Goal: Navigation & Orientation: Understand site structure

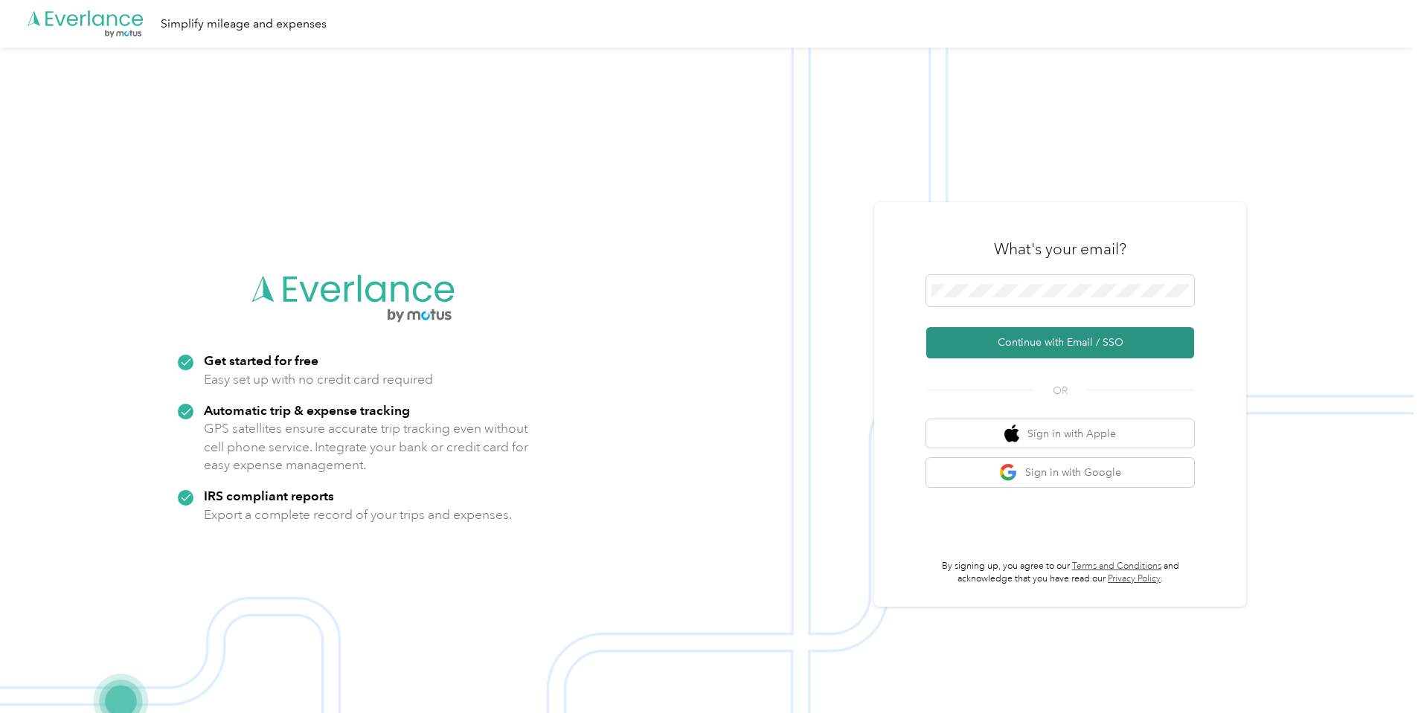
click at [1064, 341] on button "Continue with Email / SSO" at bounding box center [1060, 342] width 268 height 31
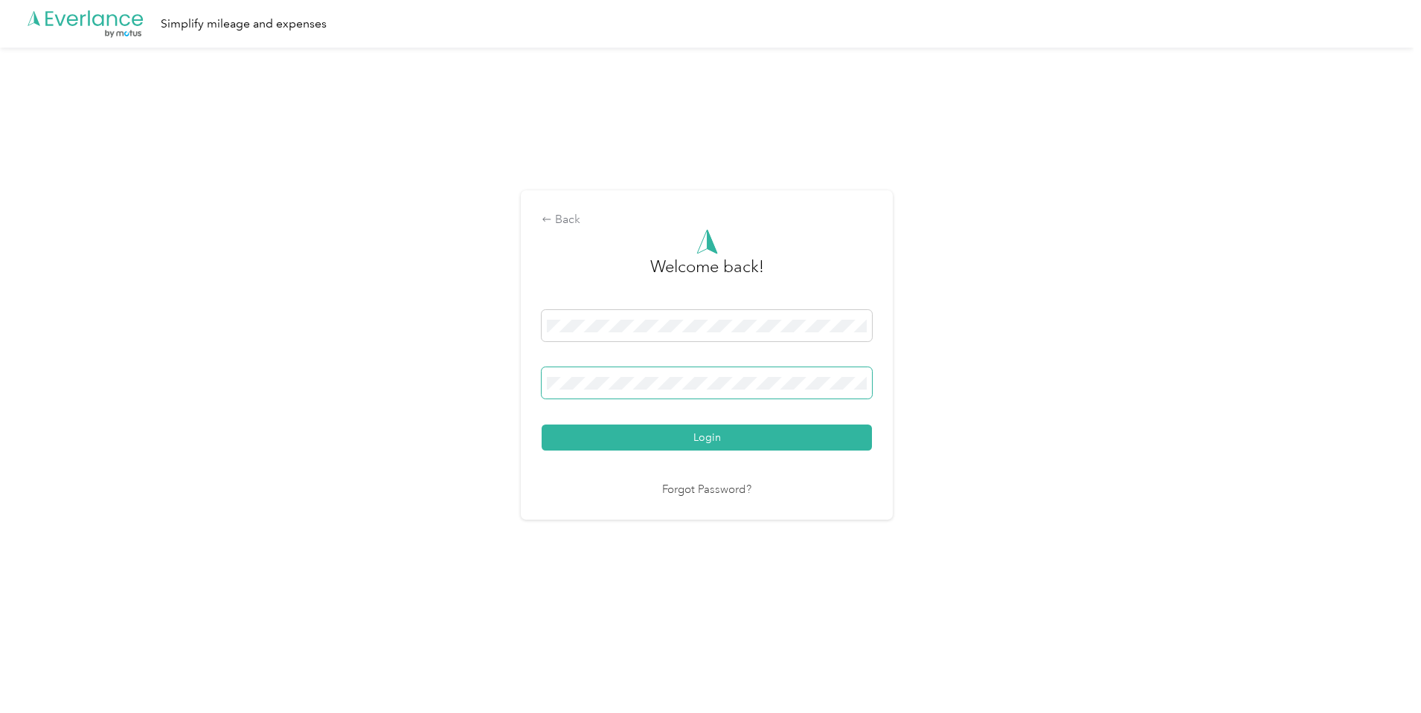
click at [541, 425] on button "Login" at bounding box center [706, 438] width 330 height 26
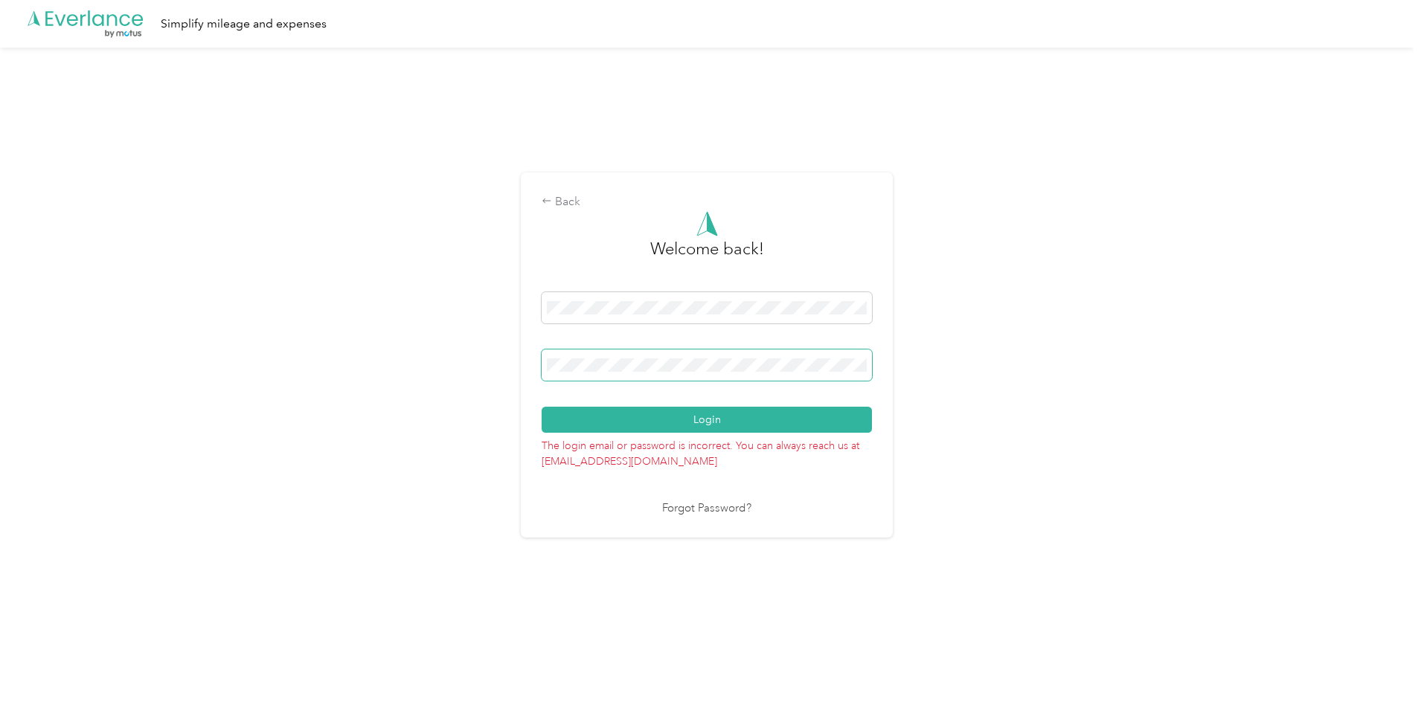
click at [334, 348] on div "Back Welcome back! Login The login email or password is incorrect. You can alwa…" at bounding box center [706, 362] width 1413 height 628
click at [541, 407] on button "Login" at bounding box center [706, 420] width 330 height 26
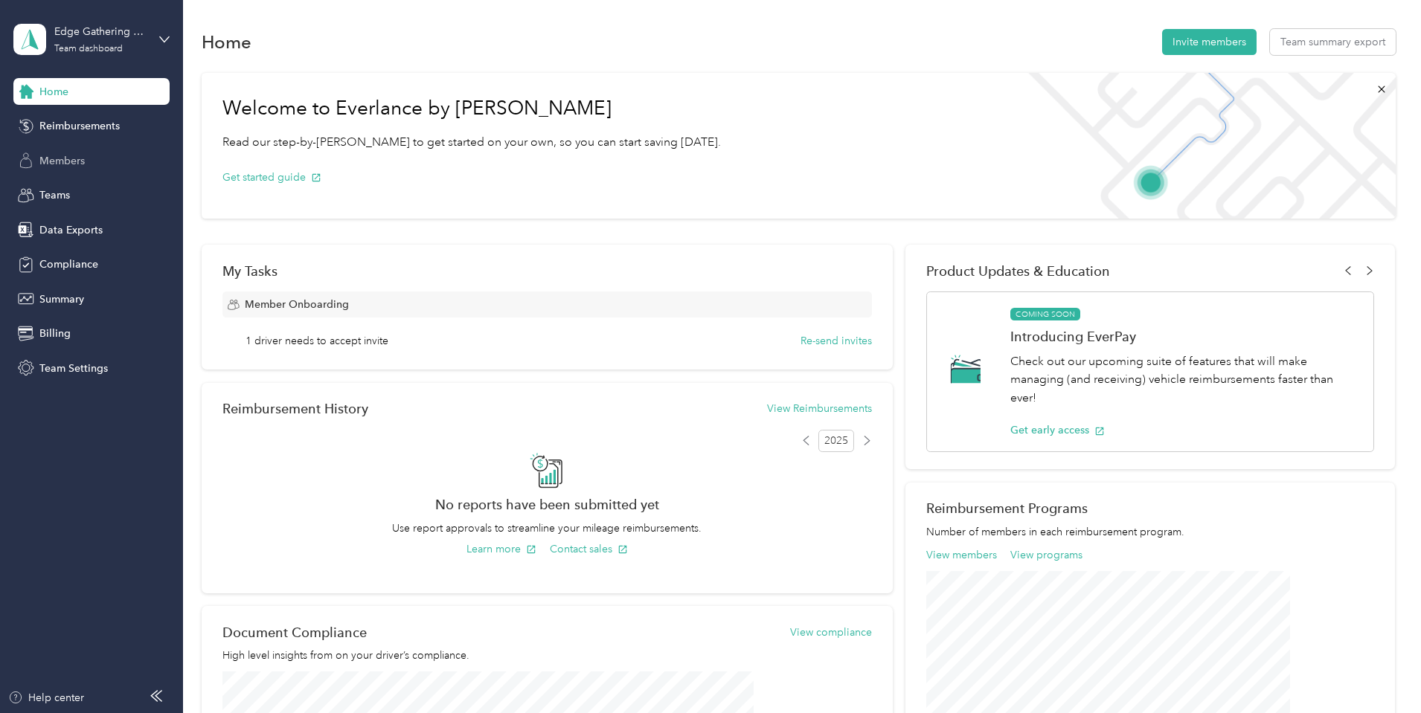
click at [49, 158] on span "Members" at bounding box center [61, 161] width 45 height 16
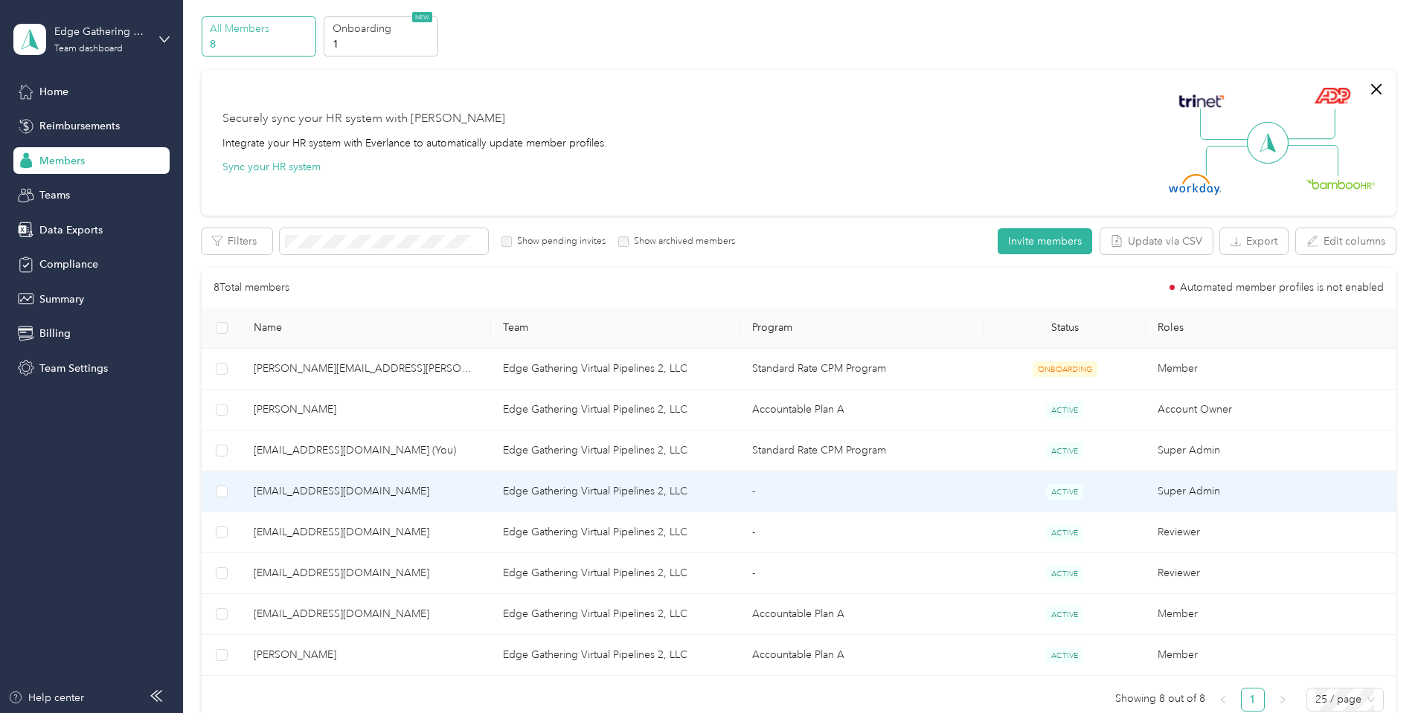
scroll to position [74, 0]
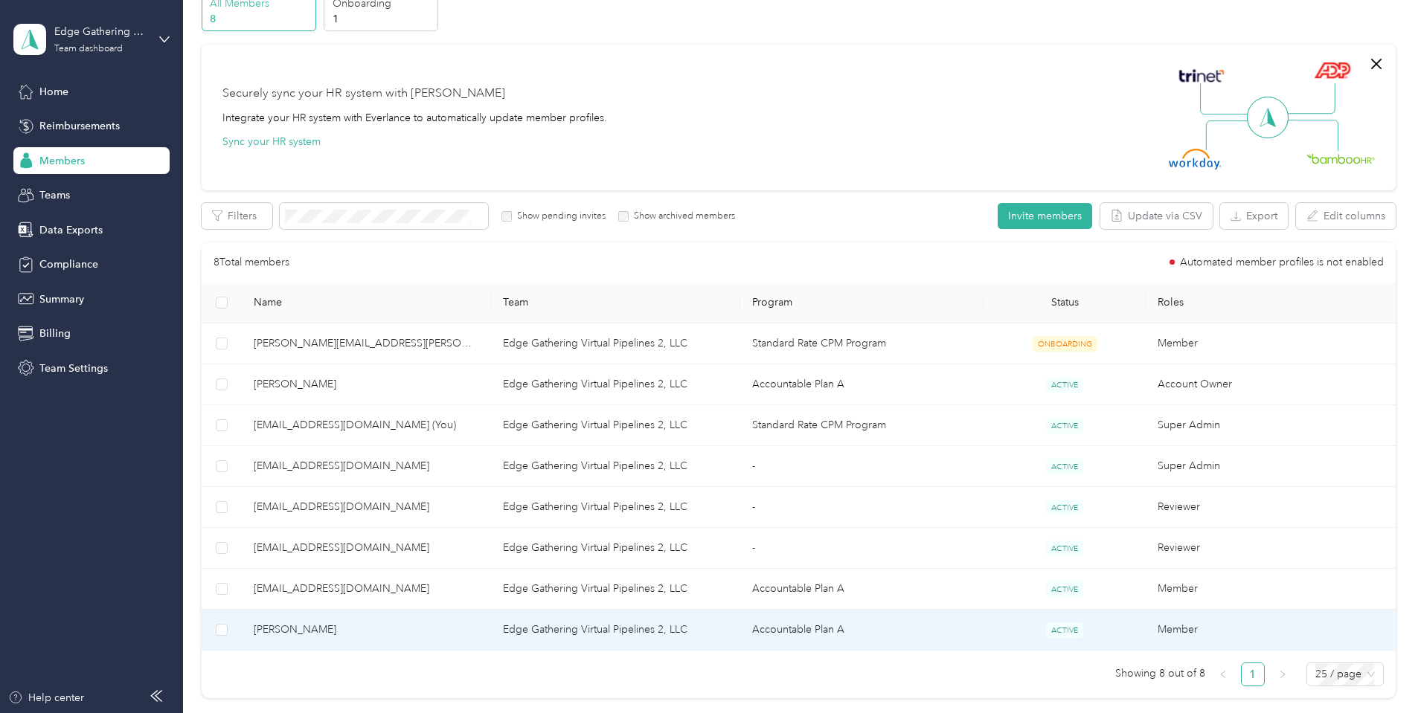
click at [398, 631] on span "[PERSON_NAME]" at bounding box center [366, 630] width 225 height 16
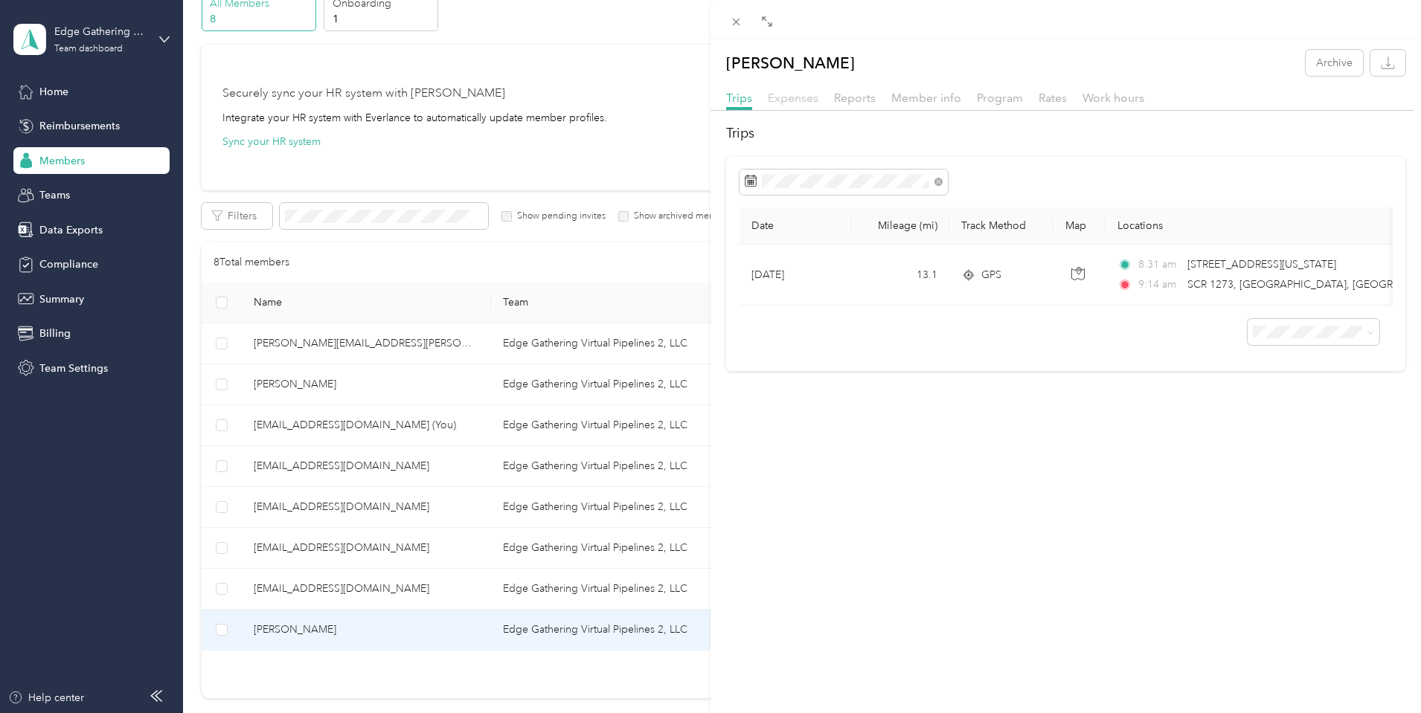
click at [800, 101] on span "Expenses" at bounding box center [793, 98] width 51 height 14
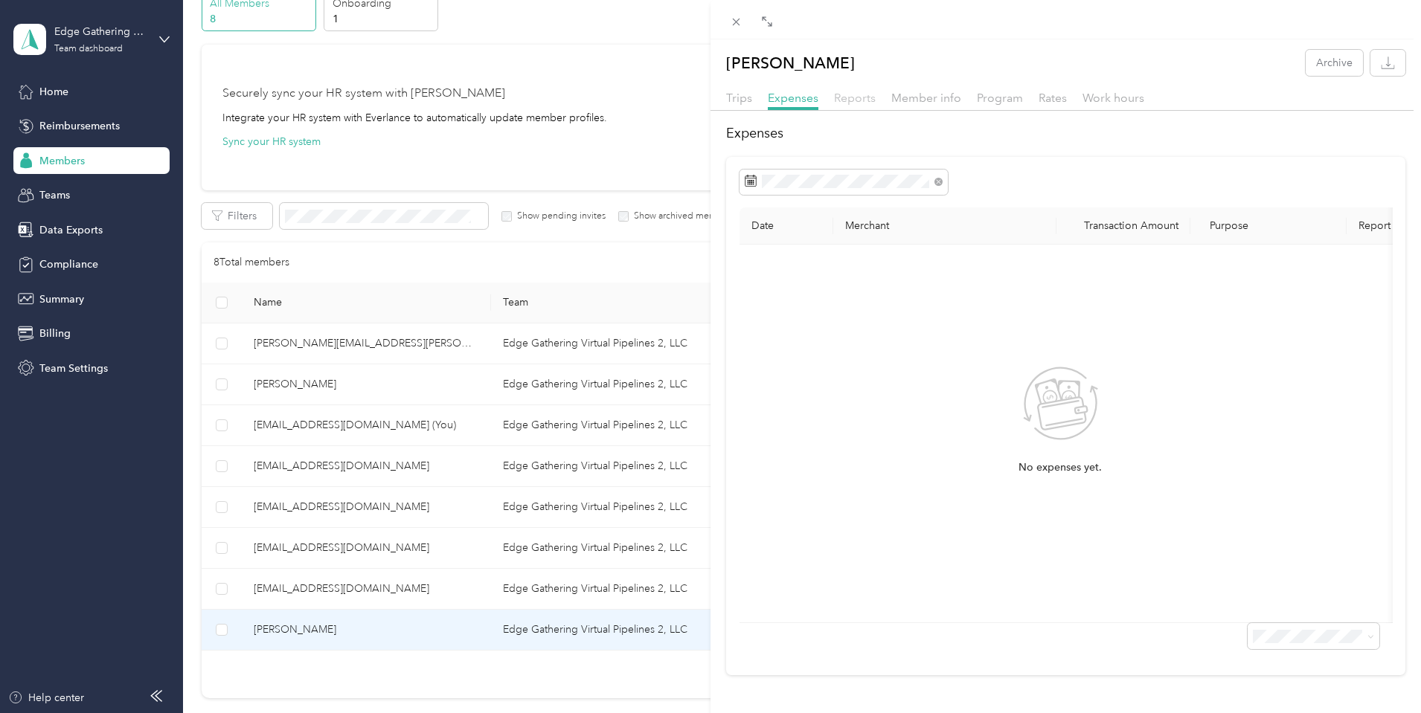
click at [854, 100] on span "Reports" at bounding box center [855, 98] width 42 height 14
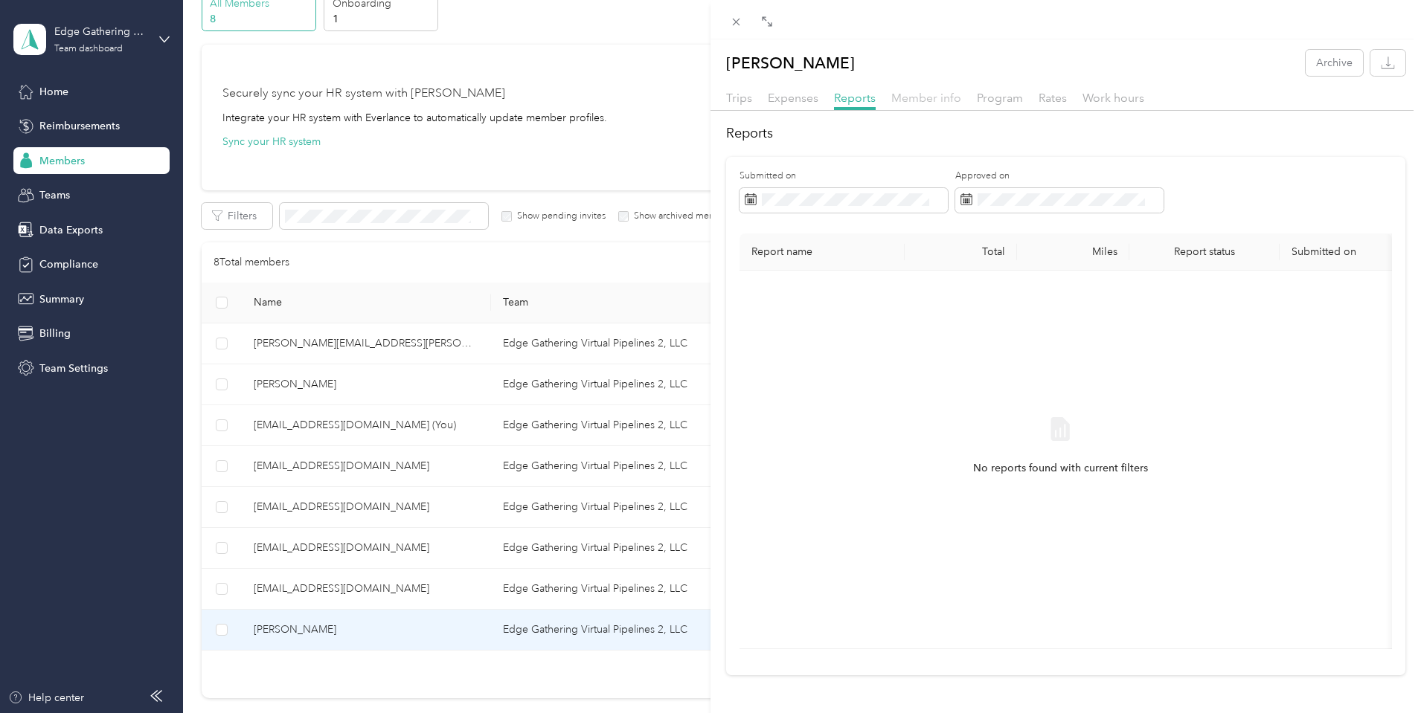
click at [926, 97] on span "Member info" at bounding box center [926, 98] width 70 height 14
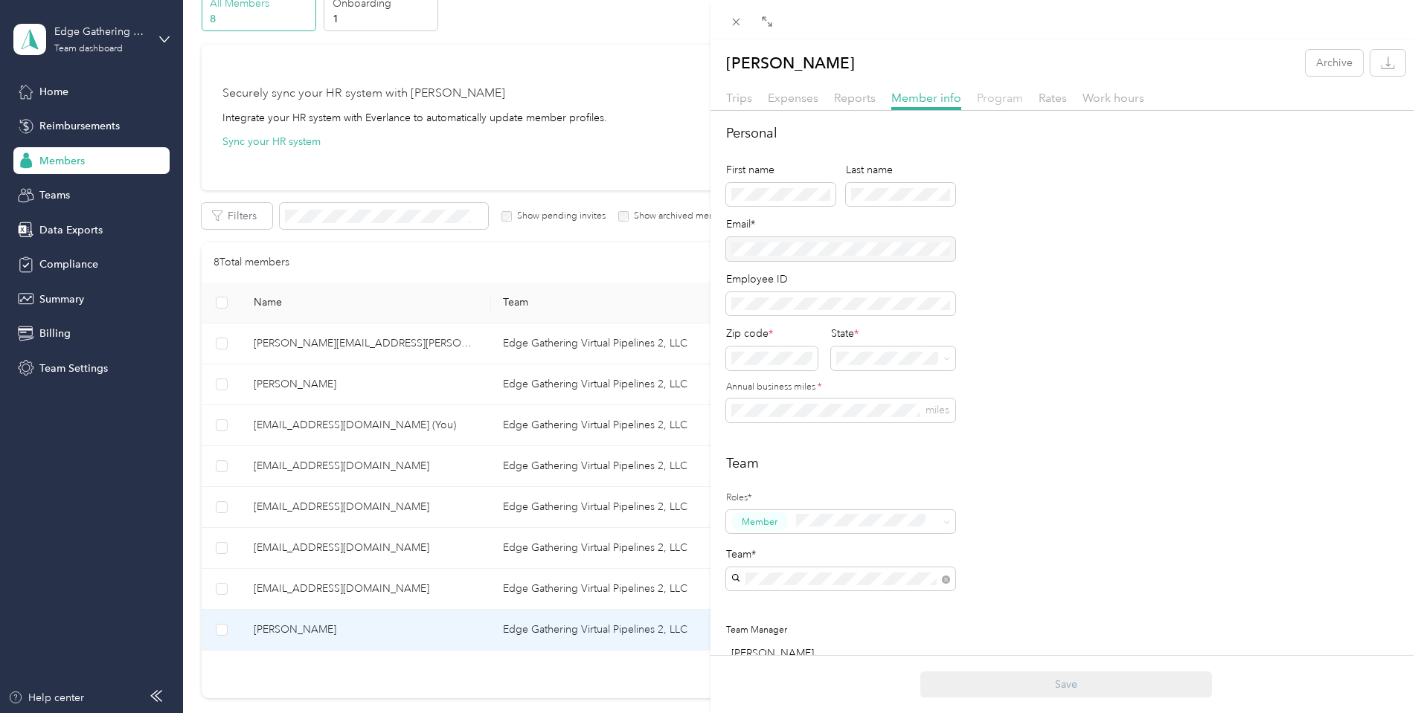
click at [1000, 96] on span "Program" at bounding box center [1000, 98] width 46 height 14
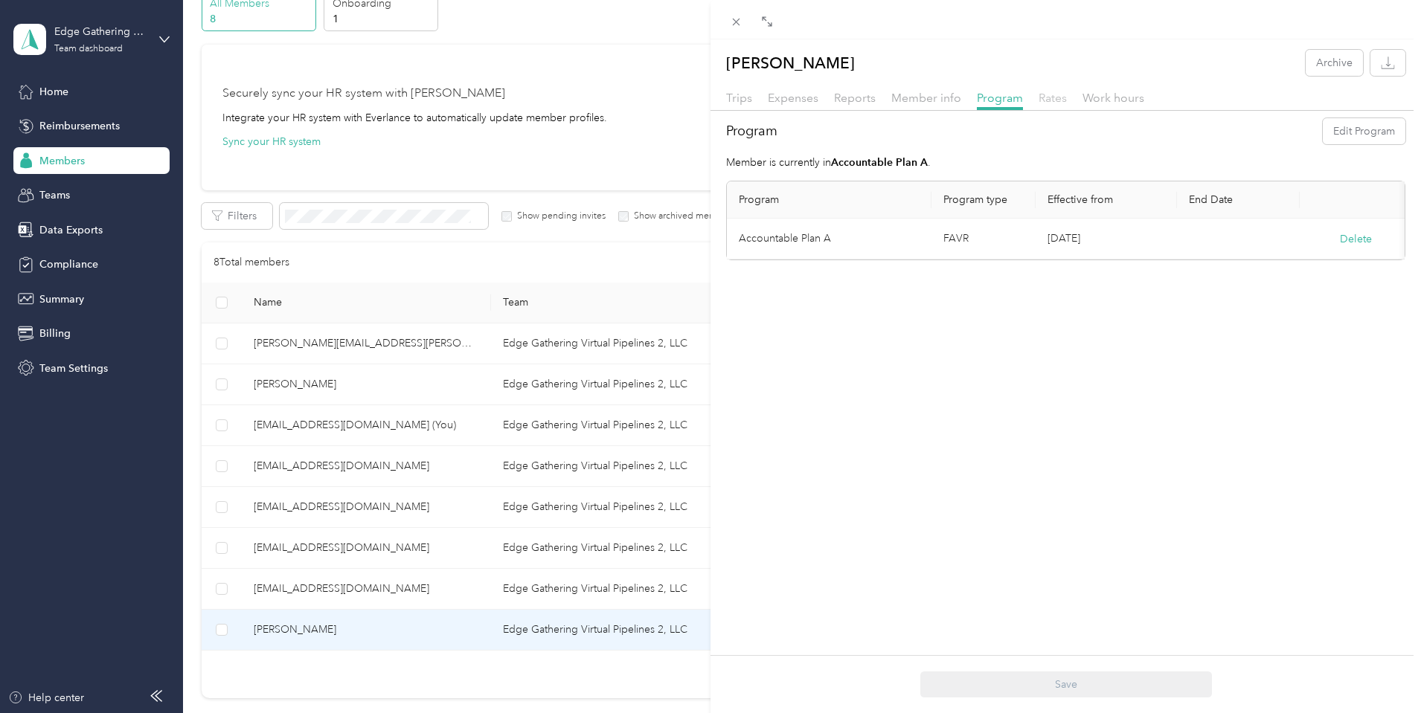
click at [1055, 98] on span "Rates" at bounding box center [1052, 98] width 28 height 14
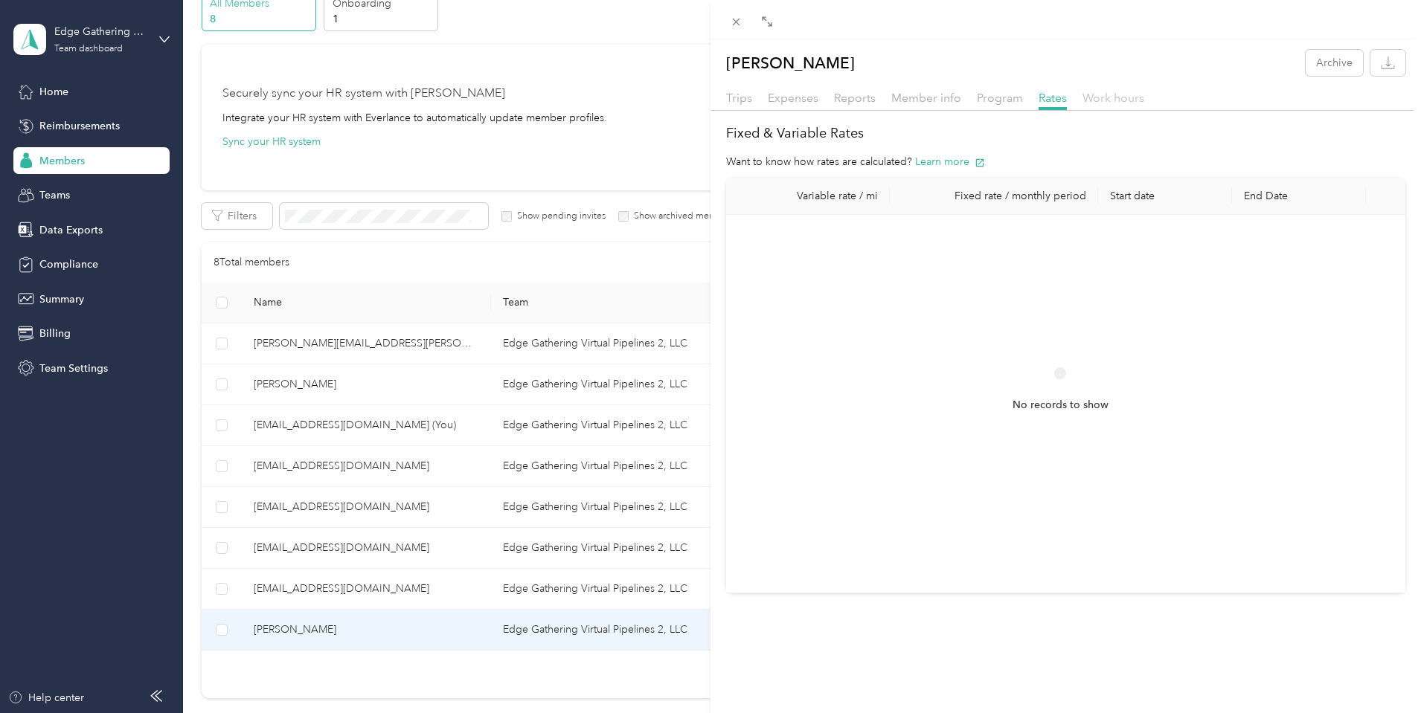
click at [1113, 98] on span "Work hours" at bounding box center [1113, 98] width 62 height 14
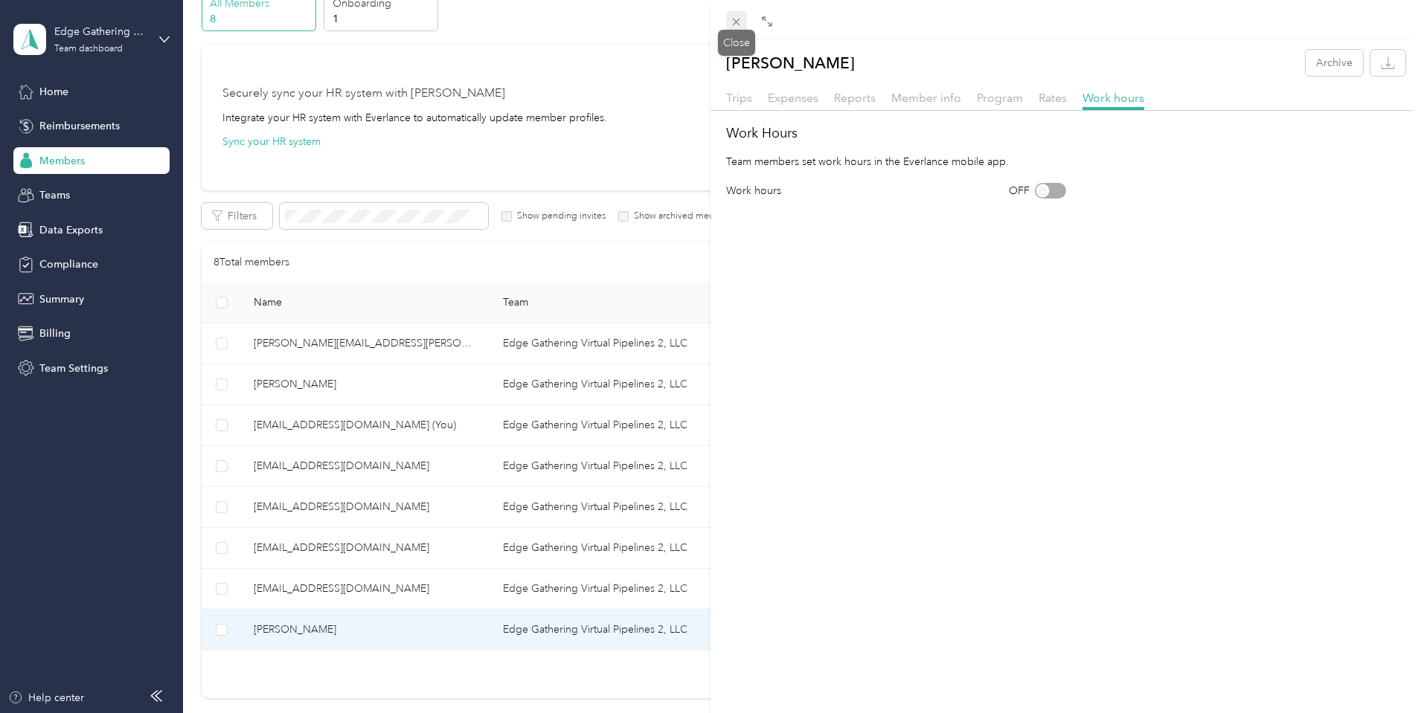
click at [737, 21] on icon at bounding box center [736, 22] width 7 height 7
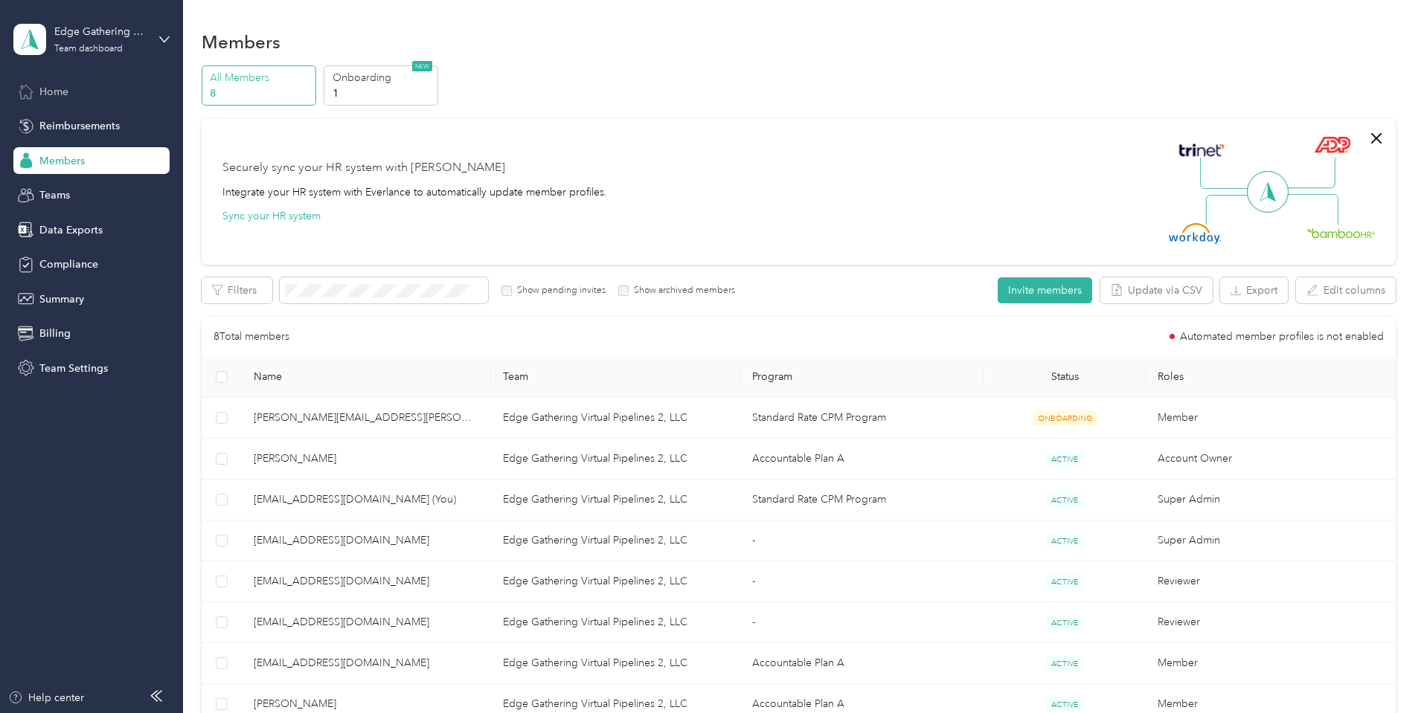
click at [54, 91] on span "Home" at bounding box center [53, 92] width 29 height 16
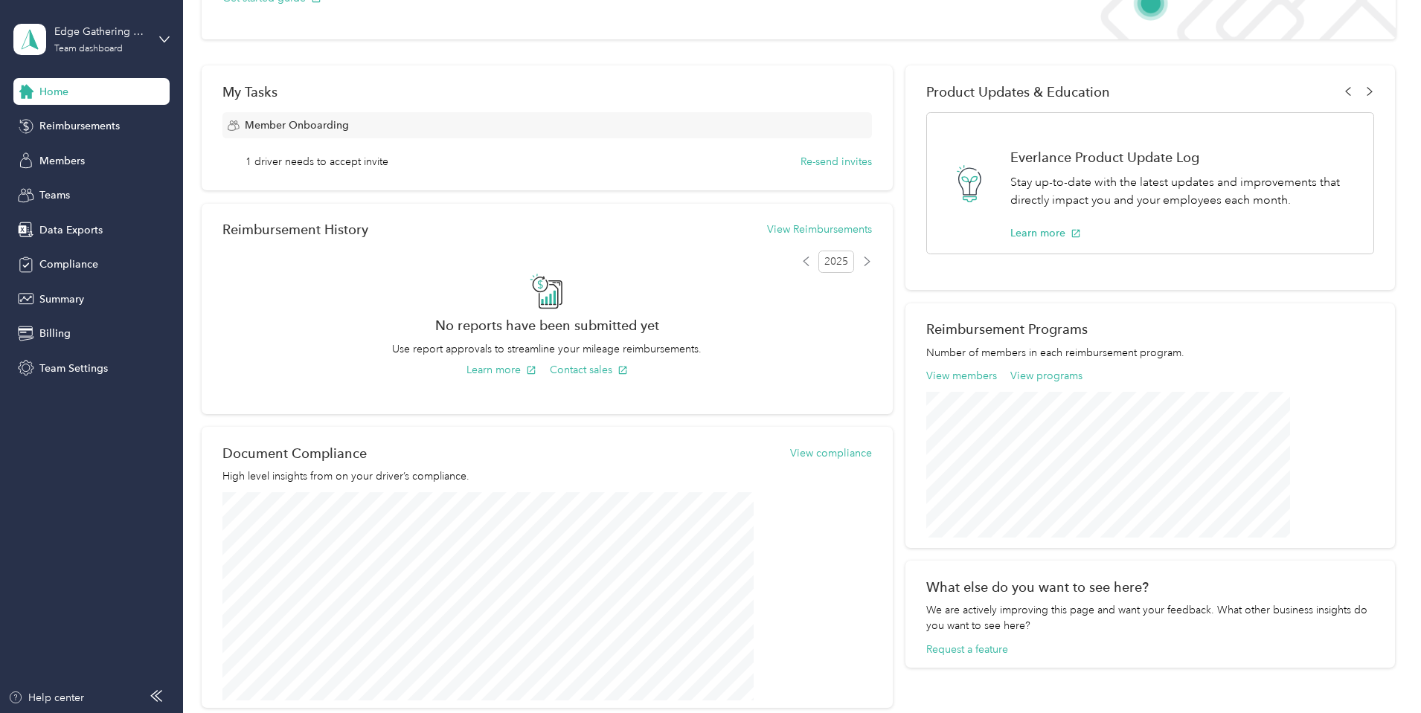
scroll to position [328, 0]
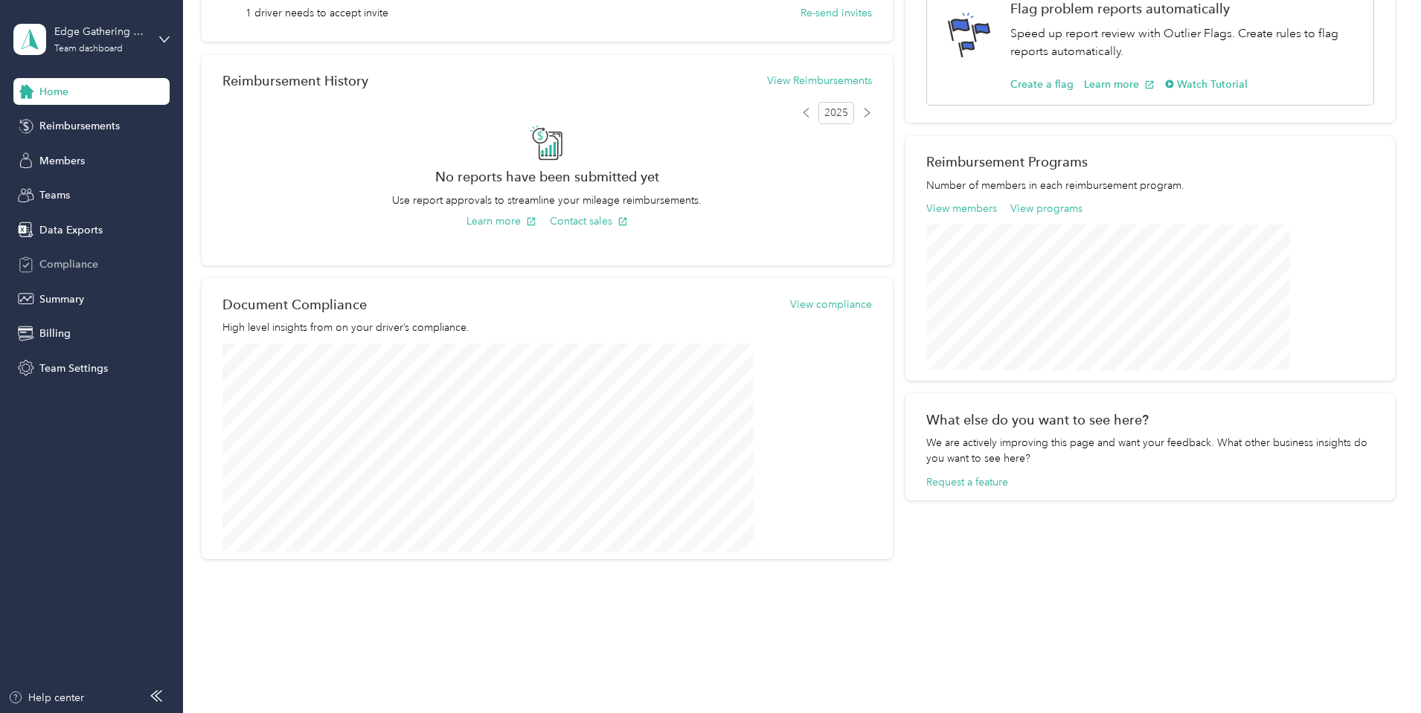
click at [52, 266] on span "Compliance" at bounding box center [68, 265] width 59 height 16
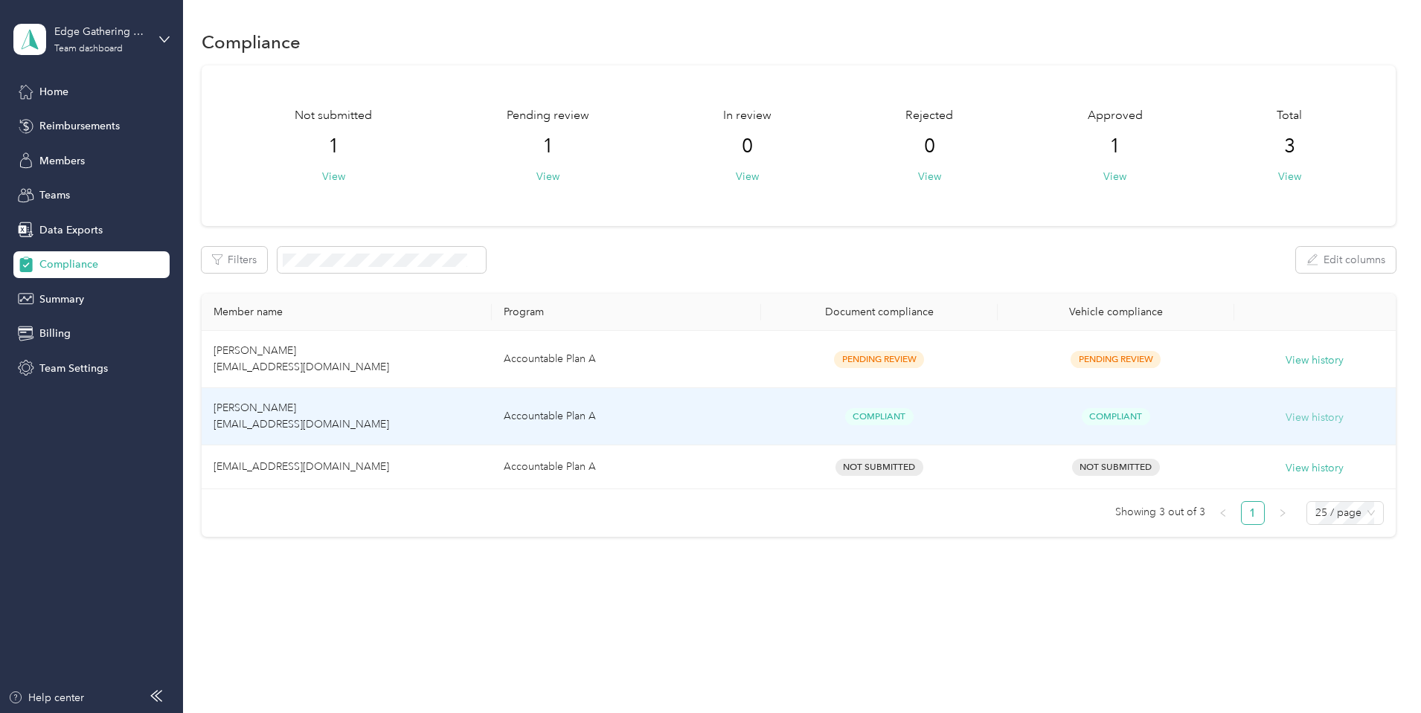
click at [1285, 419] on button "View history" at bounding box center [1314, 418] width 58 height 16
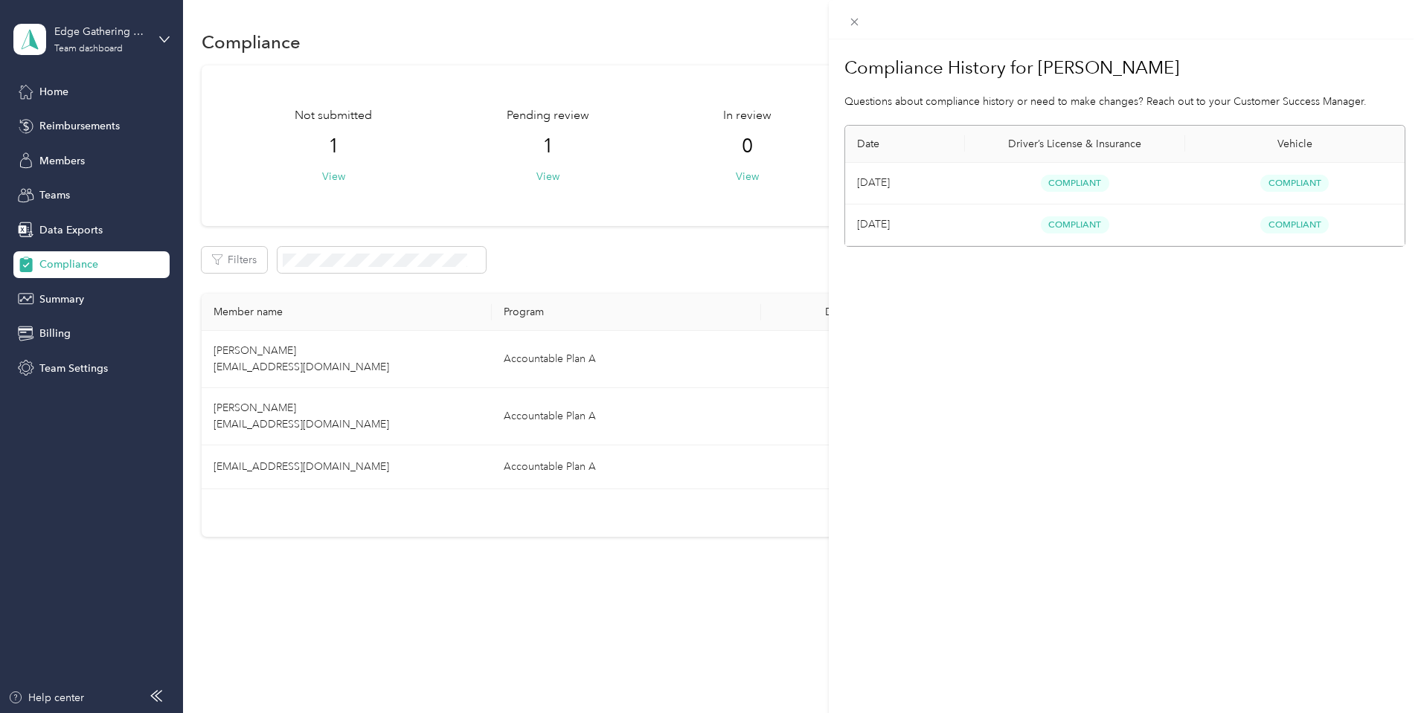
click at [876, 225] on td "[DATE]" at bounding box center [905, 226] width 120 height 42
click at [1071, 226] on span "Compliant" at bounding box center [1075, 224] width 68 height 17
click at [1290, 225] on span "Compliant" at bounding box center [1294, 224] width 68 height 17
click at [1281, 182] on span "Compliant" at bounding box center [1294, 183] width 68 height 17
click at [1072, 184] on span "Compliant" at bounding box center [1075, 183] width 68 height 17
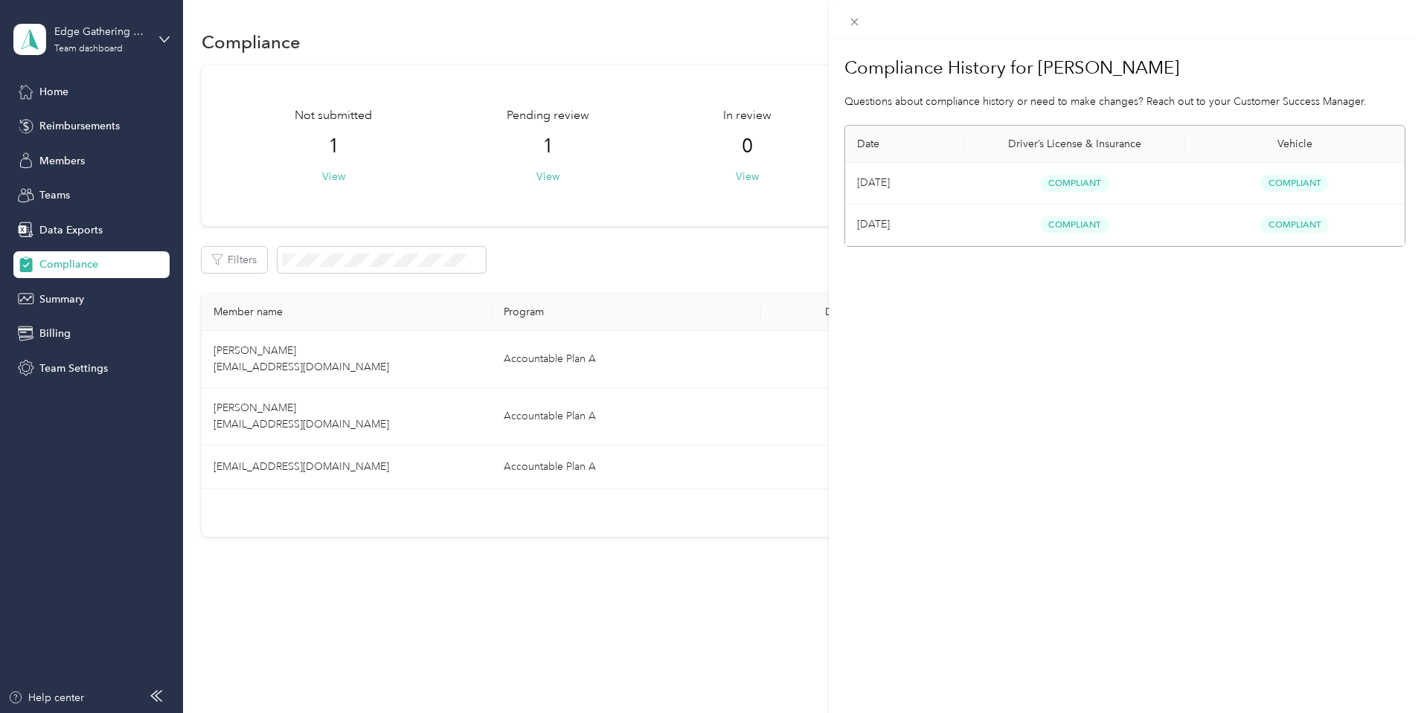
click at [616, 616] on div "Compliance History for [PERSON_NAME] Questions about compliance history or need…" at bounding box center [710, 356] width 1421 height 713
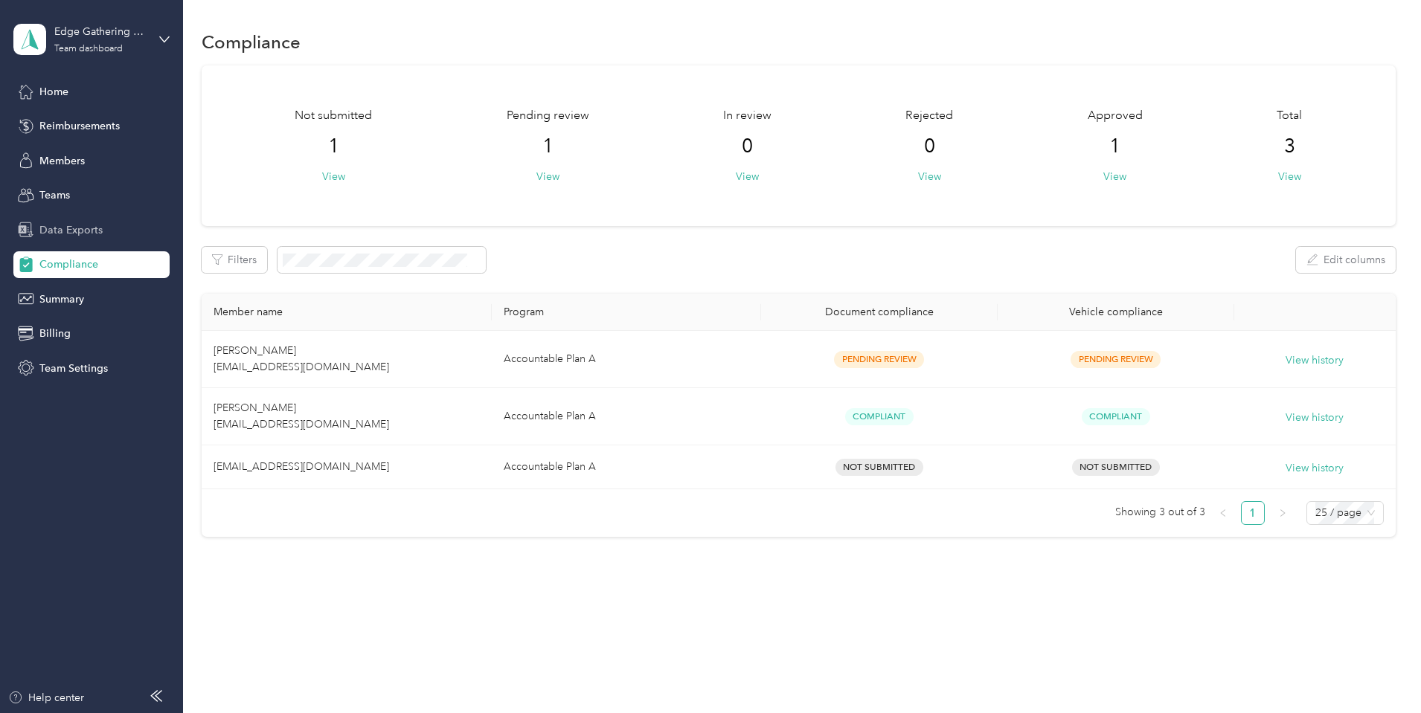
click at [71, 231] on span "Data Exports" at bounding box center [70, 230] width 63 height 16
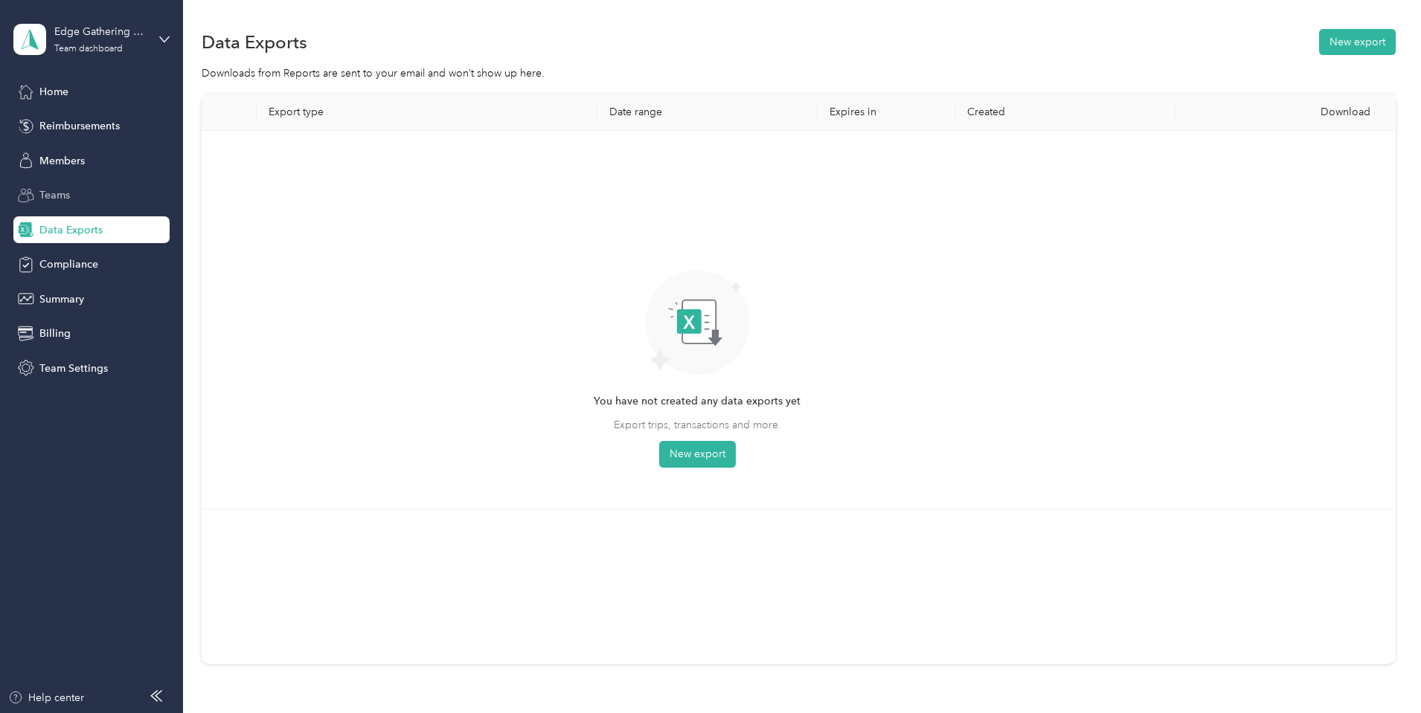
click at [51, 195] on span "Teams" at bounding box center [54, 195] width 30 height 16
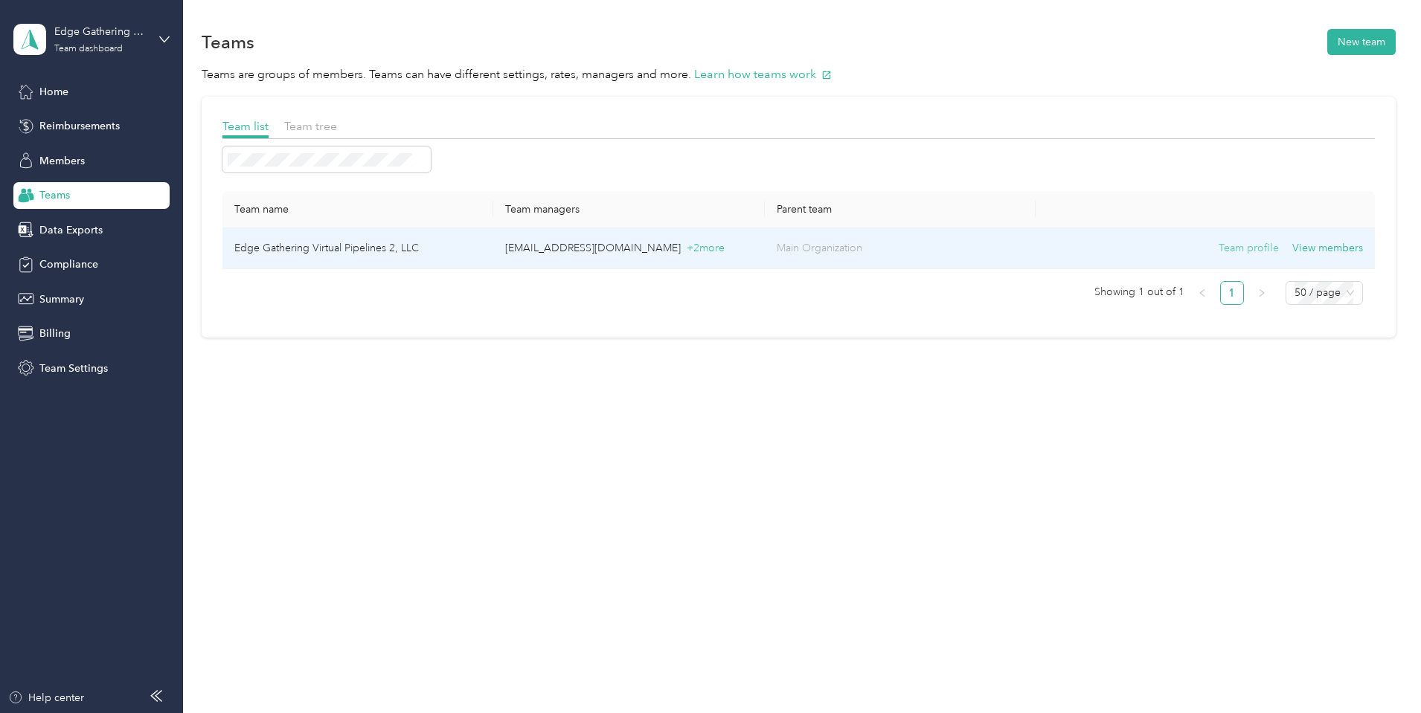
click at [1218, 247] on button "Team profile" at bounding box center [1248, 248] width 60 height 16
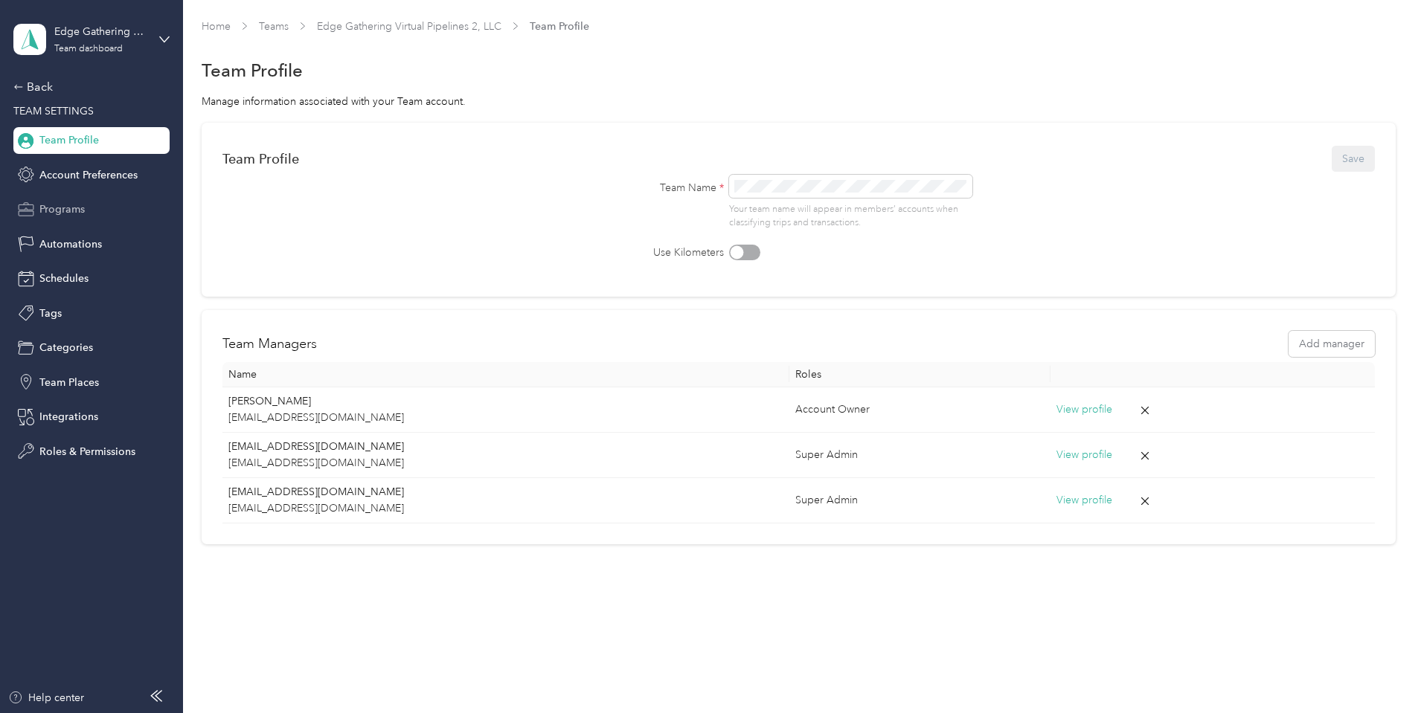
click at [62, 210] on span "Programs" at bounding box center [61, 210] width 45 height 16
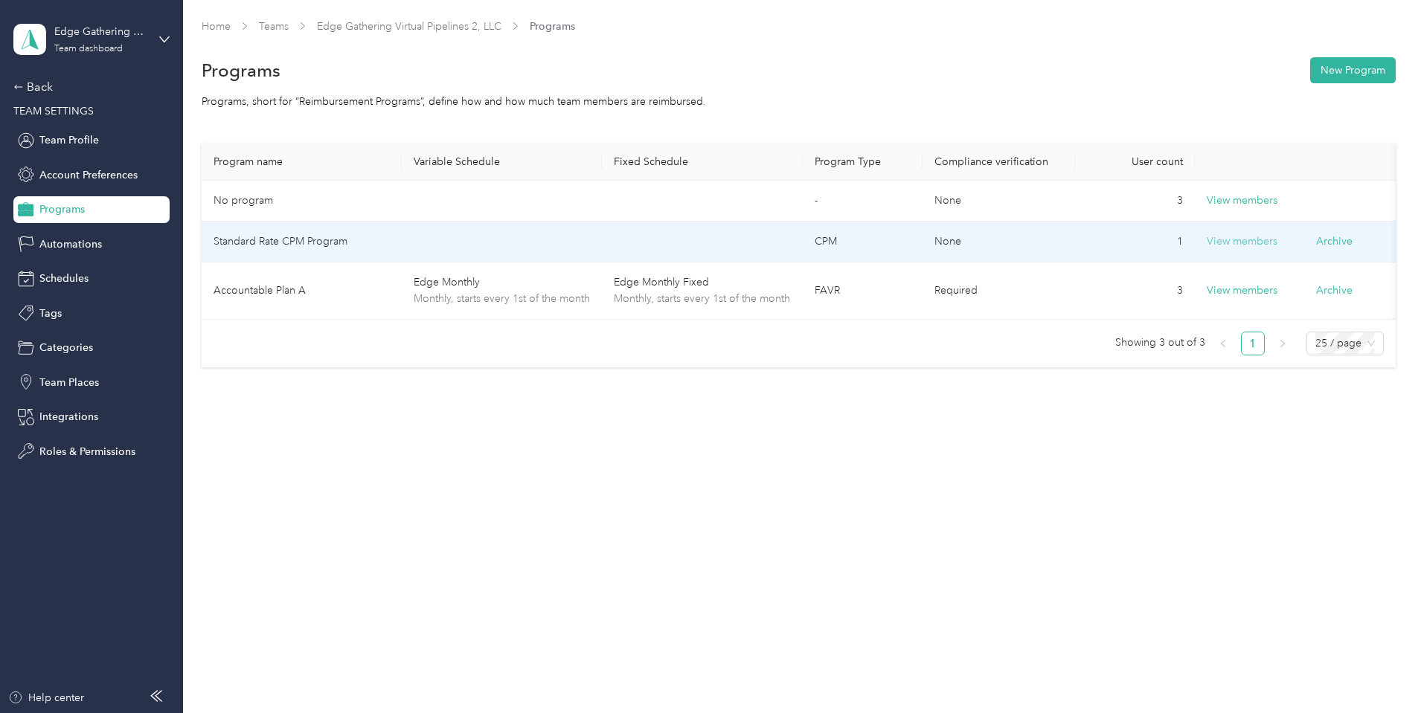
click at [1271, 242] on button "View members" at bounding box center [1241, 242] width 71 height 16
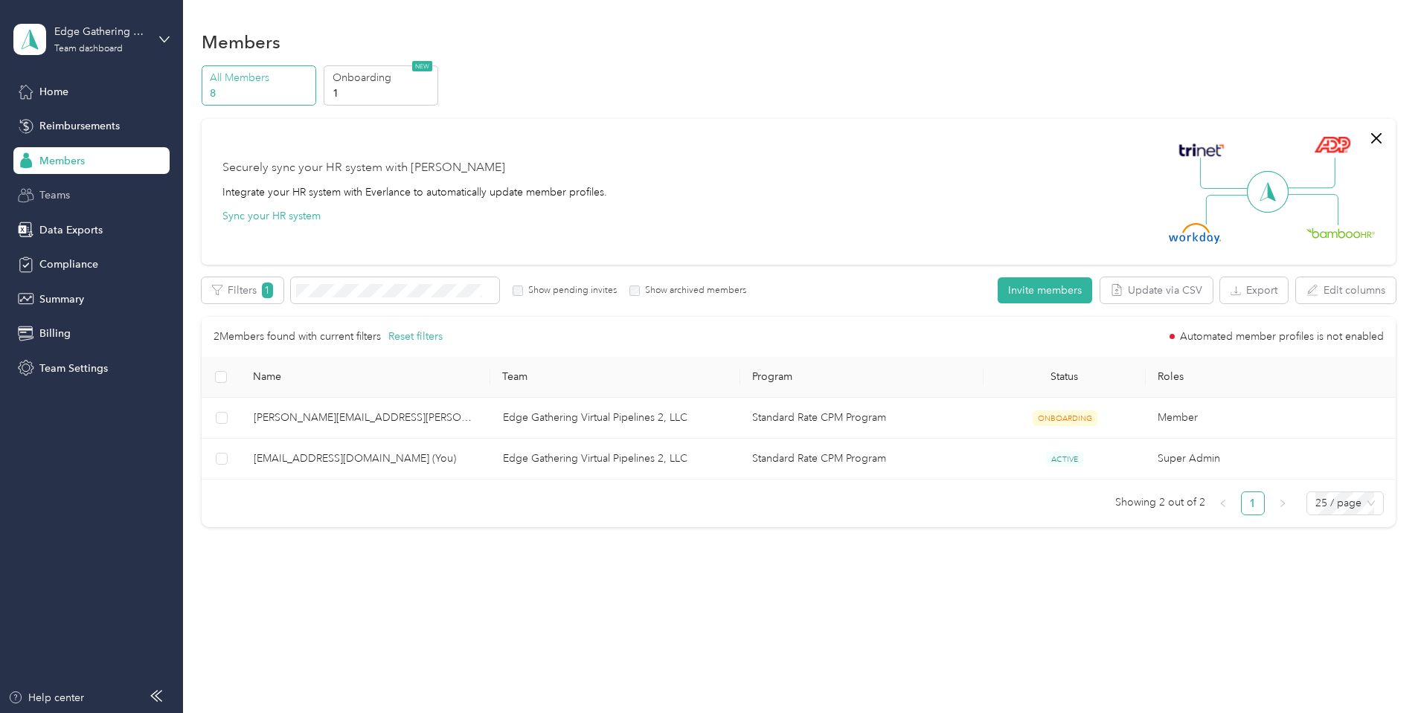
click at [65, 196] on span "Teams" at bounding box center [54, 195] width 30 height 16
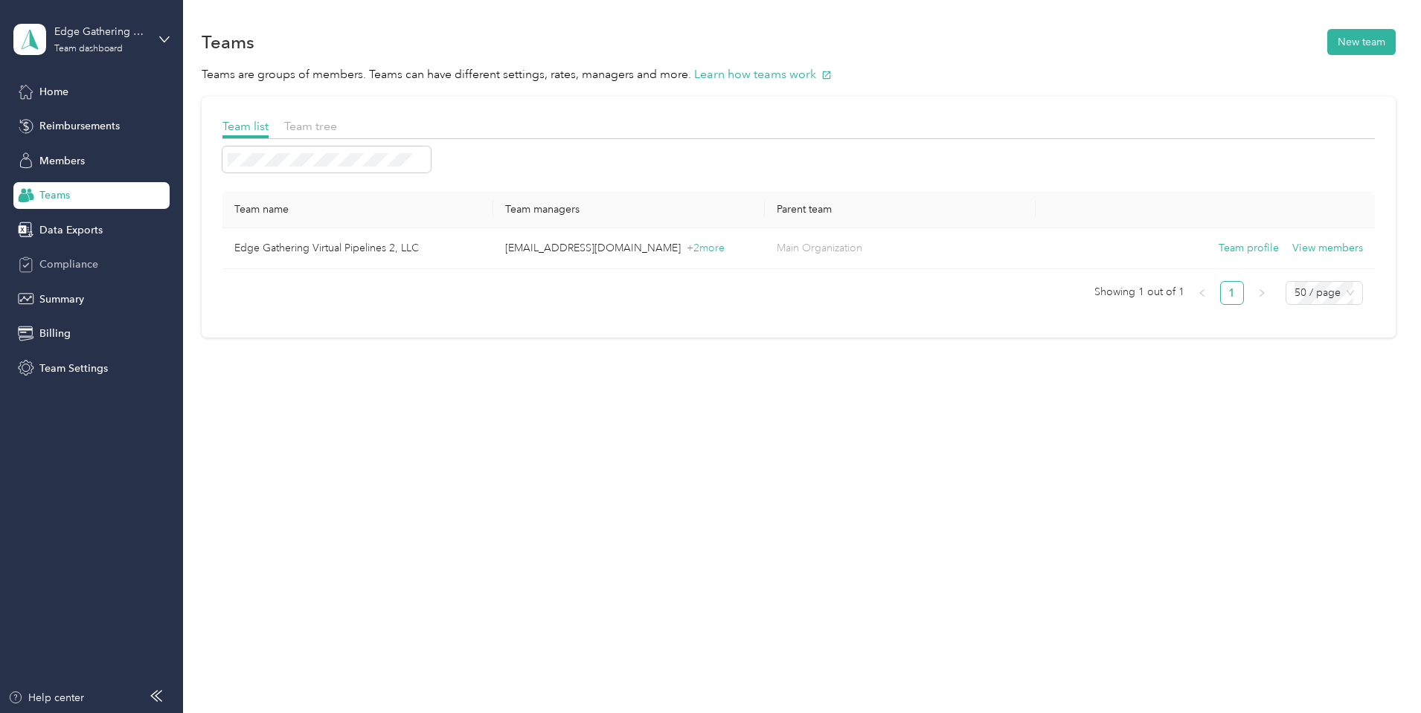
click at [61, 263] on span "Compliance" at bounding box center [68, 265] width 59 height 16
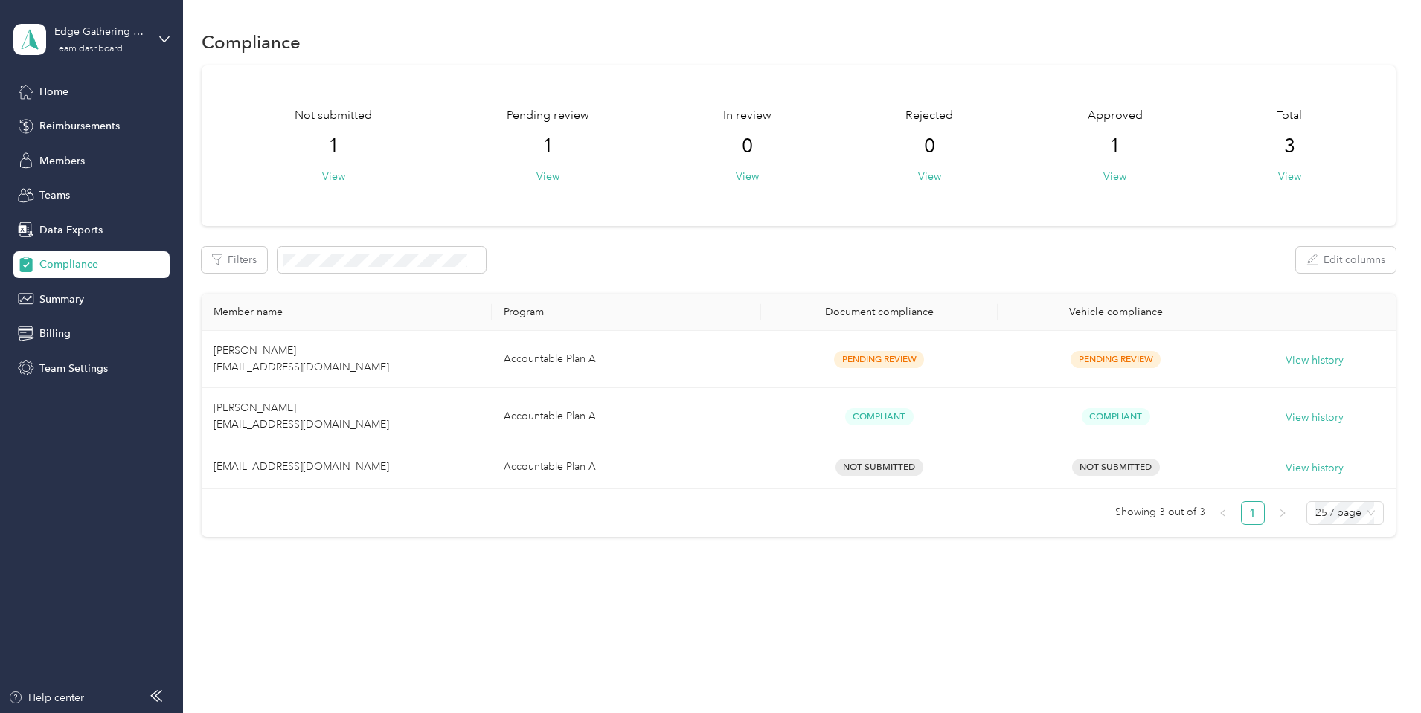
click at [158, 36] on div "Edge Gathering Virtual Pipelines 2, LLC Team dashboard" at bounding box center [91, 39] width 156 height 52
click at [58, 189] on div "Log out" at bounding box center [55, 190] width 57 height 16
